Goal: Task Accomplishment & Management: Manage account settings

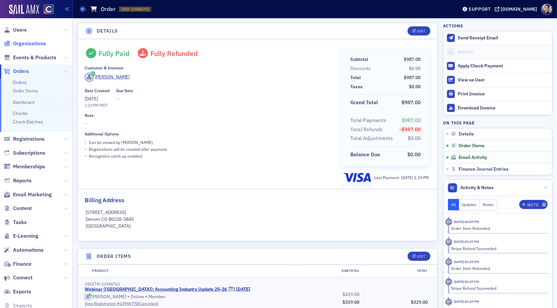
scroll to position [426, 0]
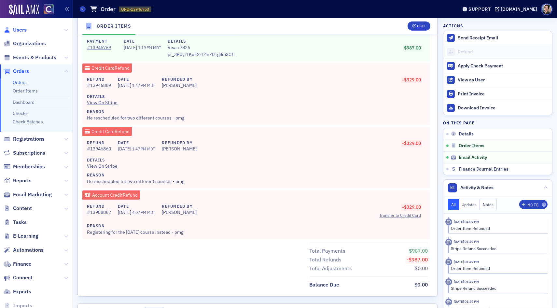
click at [22, 31] on span "Users" at bounding box center [20, 29] width 14 height 7
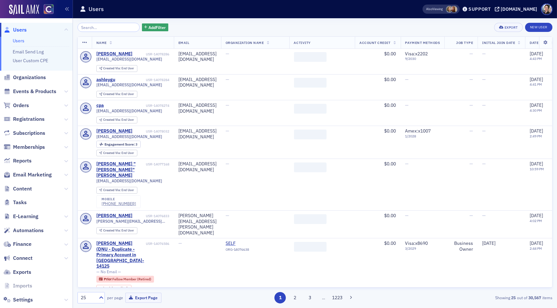
click at [117, 28] on input "search" at bounding box center [108, 27] width 62 height 9
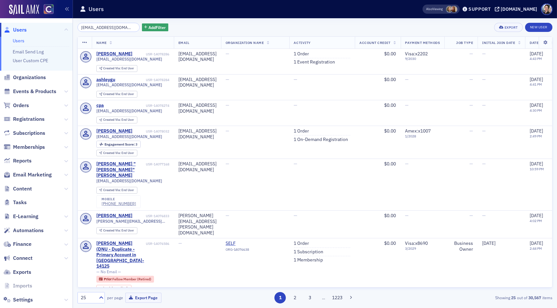
scroll to position [0, 2]
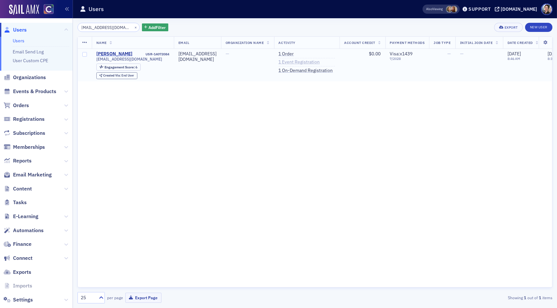
type input "laurenkarls7@gmail.com"
click at [301, 62] on link "1 Event Registration" at bounding box center [298, 62] width 41 height 6
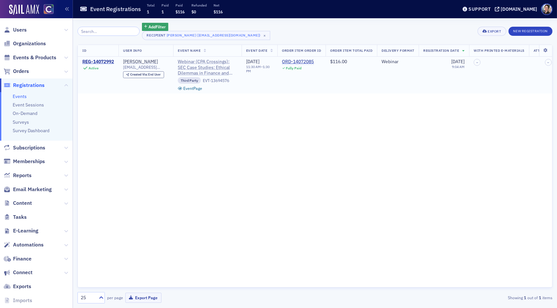
click at [204, 67] on span "Webinar (CPA Crossings): SEC Case Studies: Ethical Dilemmas in Finance and Acco…" at bounding box center [207, 67] width 59 height 17
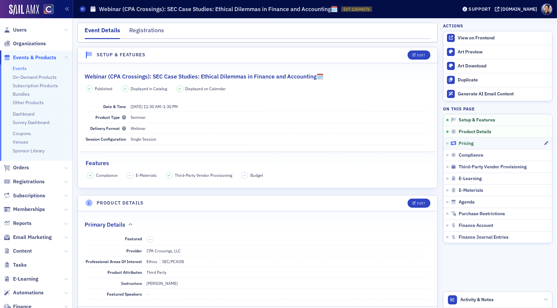
click at [467, 142] on span "Pricing" at bounding box center [465, 144] width 15 height 6
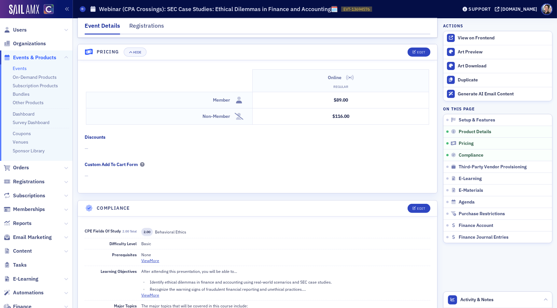
scroll to position [572, 0]
click at [18, 26] on span "Users" at bounding box center [36, 30] width 73 height 14
click at [24, 31] on span "Users" at bounding box center [20, 29] width 14 height 7
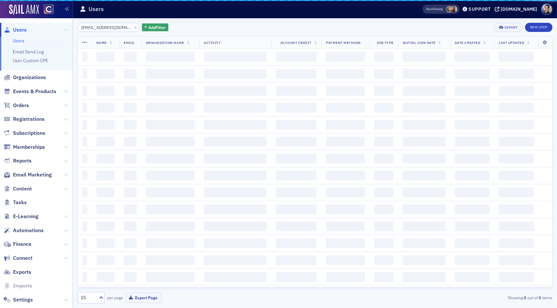
scroll to position [0, 2]
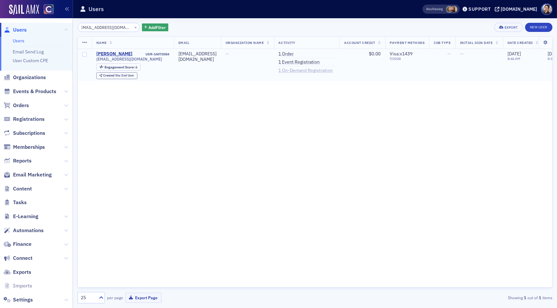
click at [333, 72] on link "1 On-Demand Registration" at bounding box center [305, 71] width 54 height 6
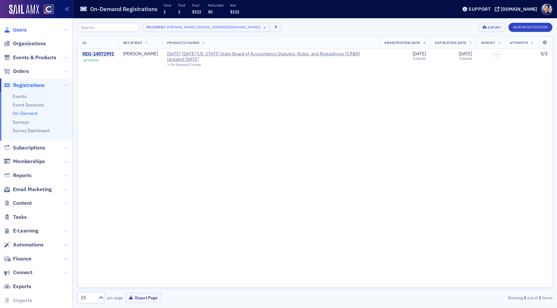
click at [18, 30] on span "Users" at bounding box center [20, 29] width 14 height 7
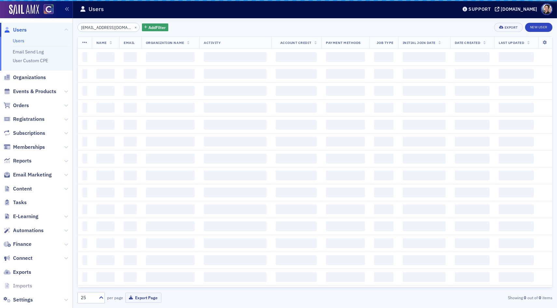
scroll to position [0, 2]
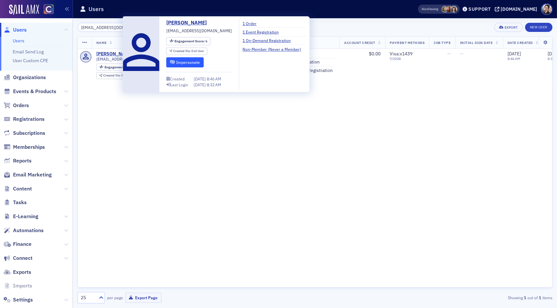
click at [191, 64] on button "Impersonate" at bounding box center [184, 62] width 37 height 10
